Goal: Task Accomplishment & Management: Use online tool/utility

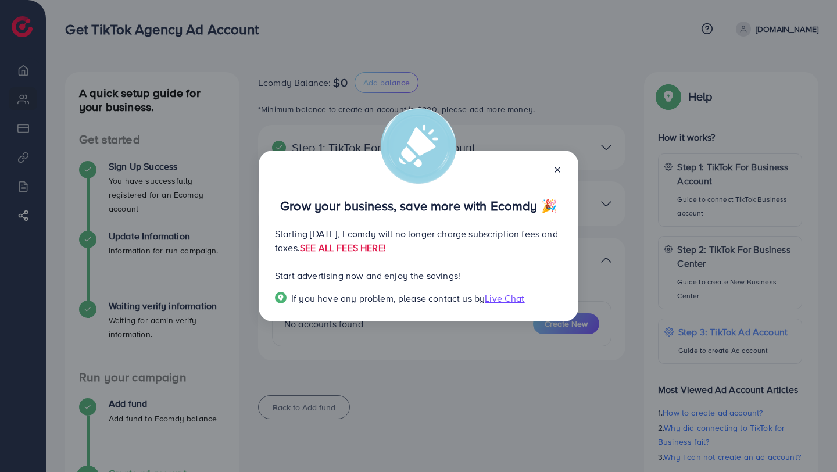
click at [559, 170] on icon at bounding box center [557, 169] width 9 height 9
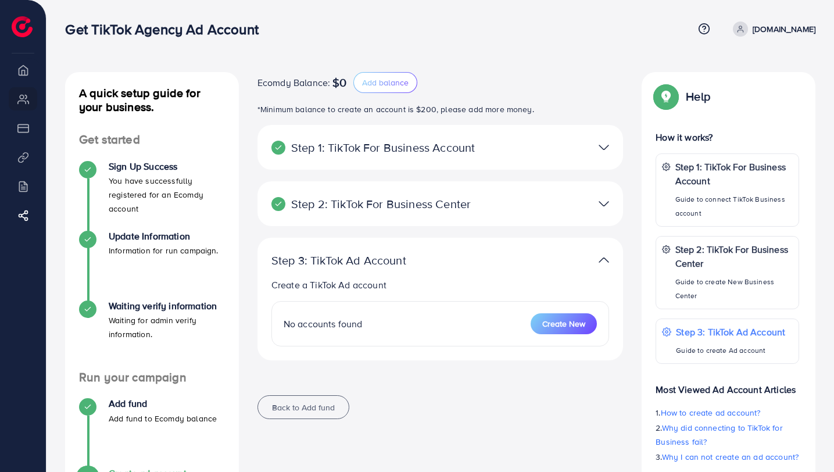
scroll to position [14, 0]
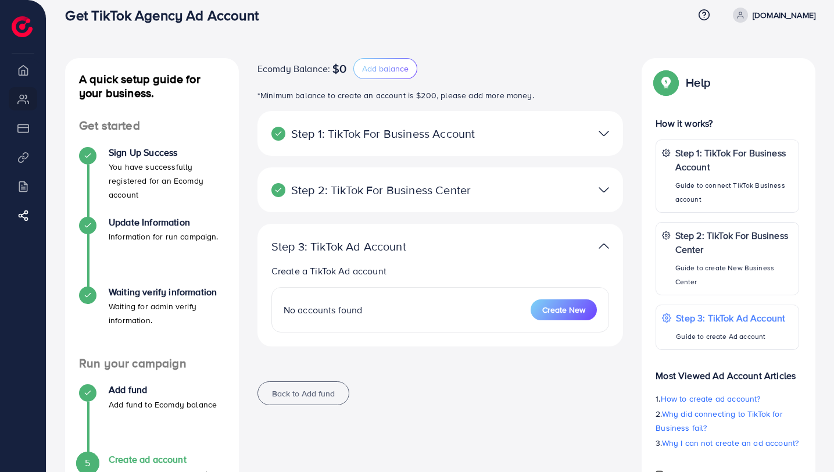
click at [22, 76] on li "Overview" at bounding box center [23, 69] width 46 height 23
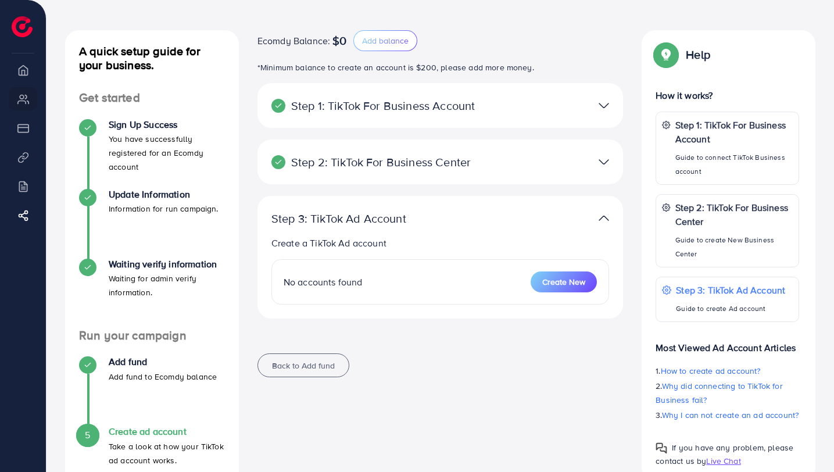
scroll to position [50, 0]
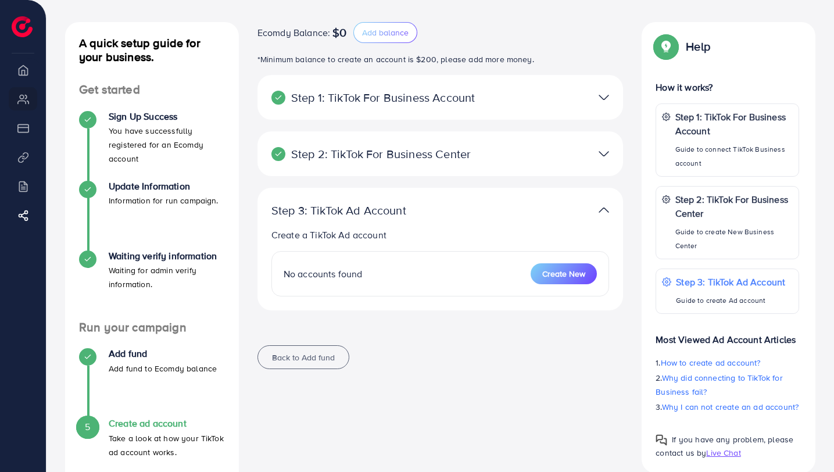
click at [581, 102] on div at bounding box center [559, 97] width 119 height 17
click at [596, 103] on div at bounding box center [559, 97] width 119 height 17
click at [607, 98] on img at bounding box center [604, 97] width 10 height 17
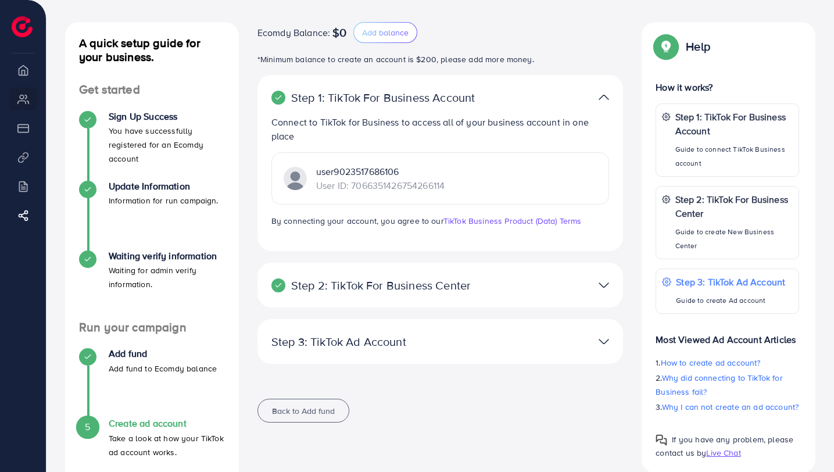
click at [607, 98] on img at bounding box center [604, 97] width 10 height 17
click at [614, 281] on div at bounding box center [559, 285] width 119 height 17
click at [590, 345] on div at bounding box center [559, 341] width 119 height 17
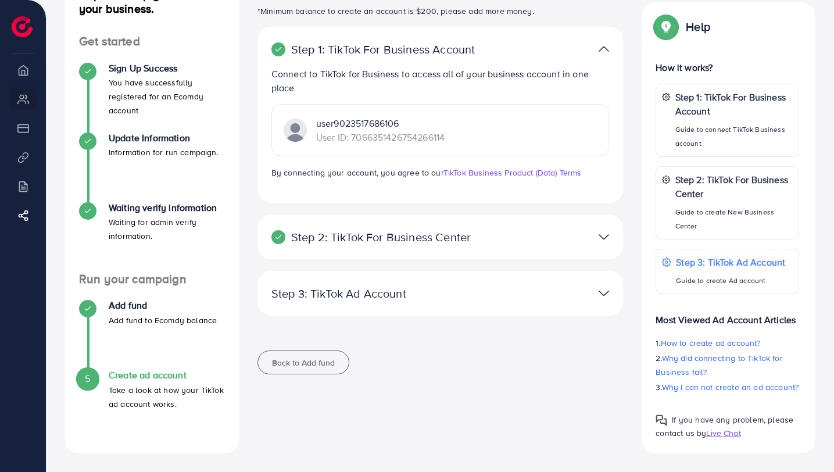
click at [592, 286] on div at bounding box center [559, 293] width 119 height 17
click at [602, 287] on img at bounding box center [604, 293] width 10 height 17
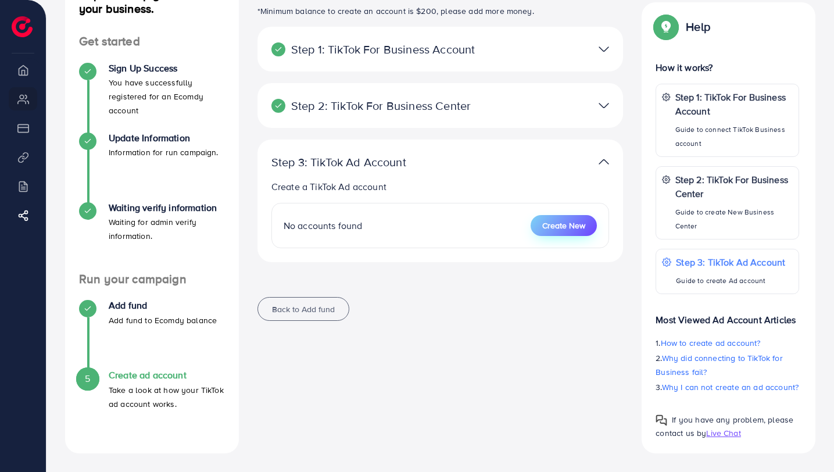
click at [555, 216] on button "Create New" at bounding box center [564, 225] width 66 height 21
select select
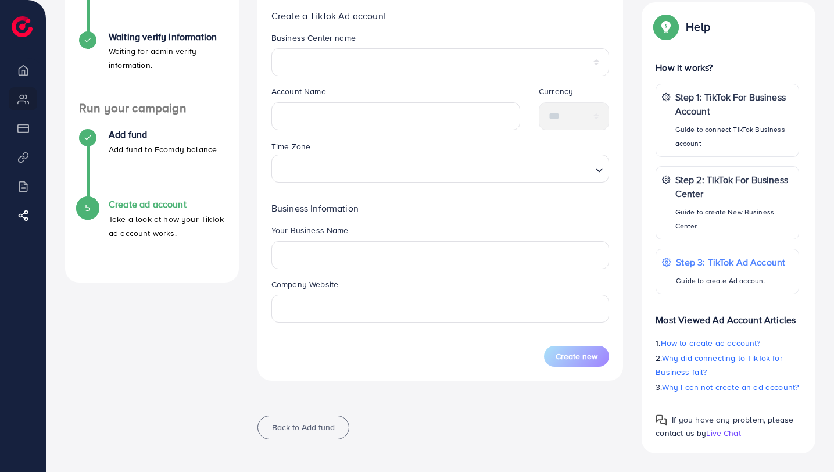
scroll to position [0, 0]
